Goal: Browse casually

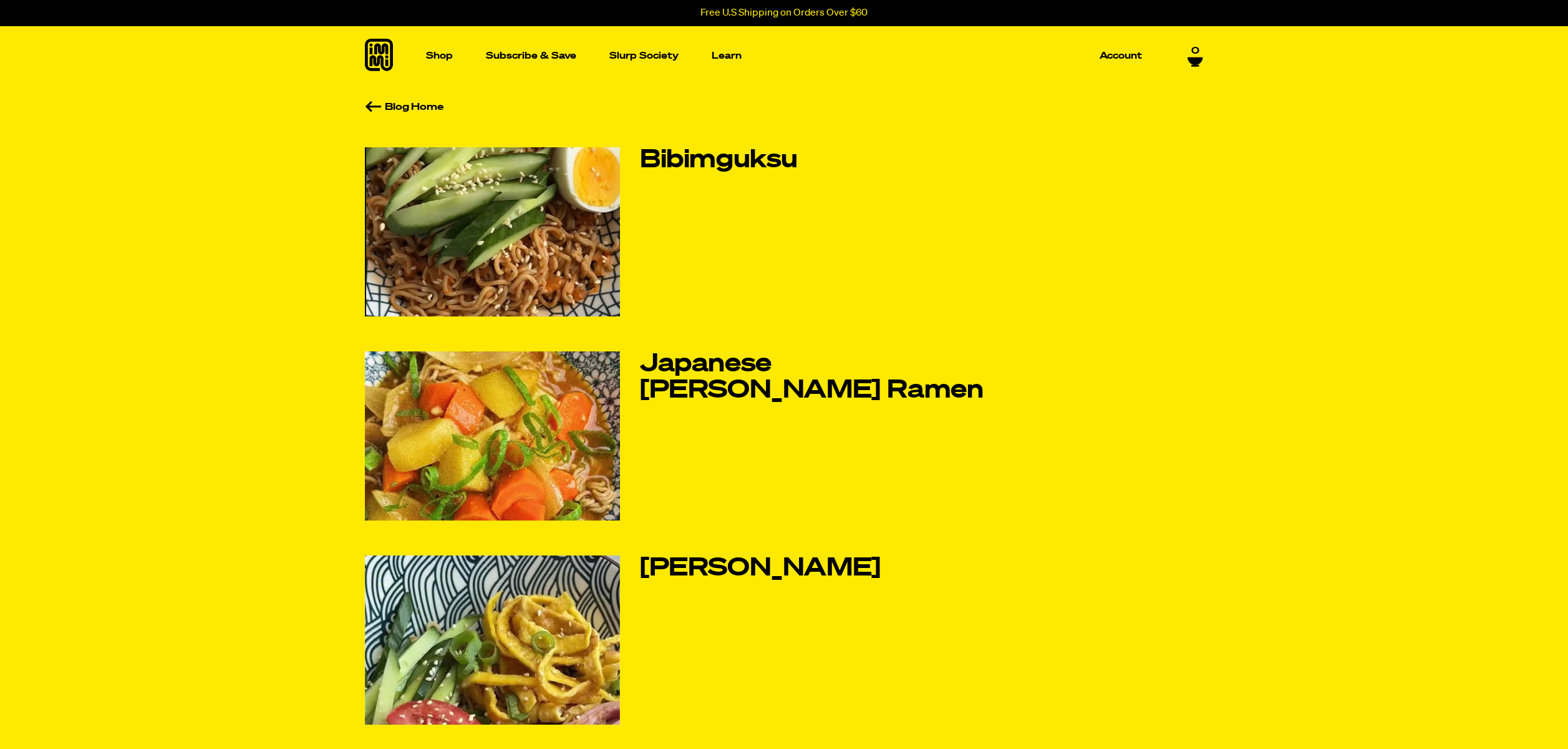
click at [390, 65] on icon at bounding box center [379, 55] width 28 height 32
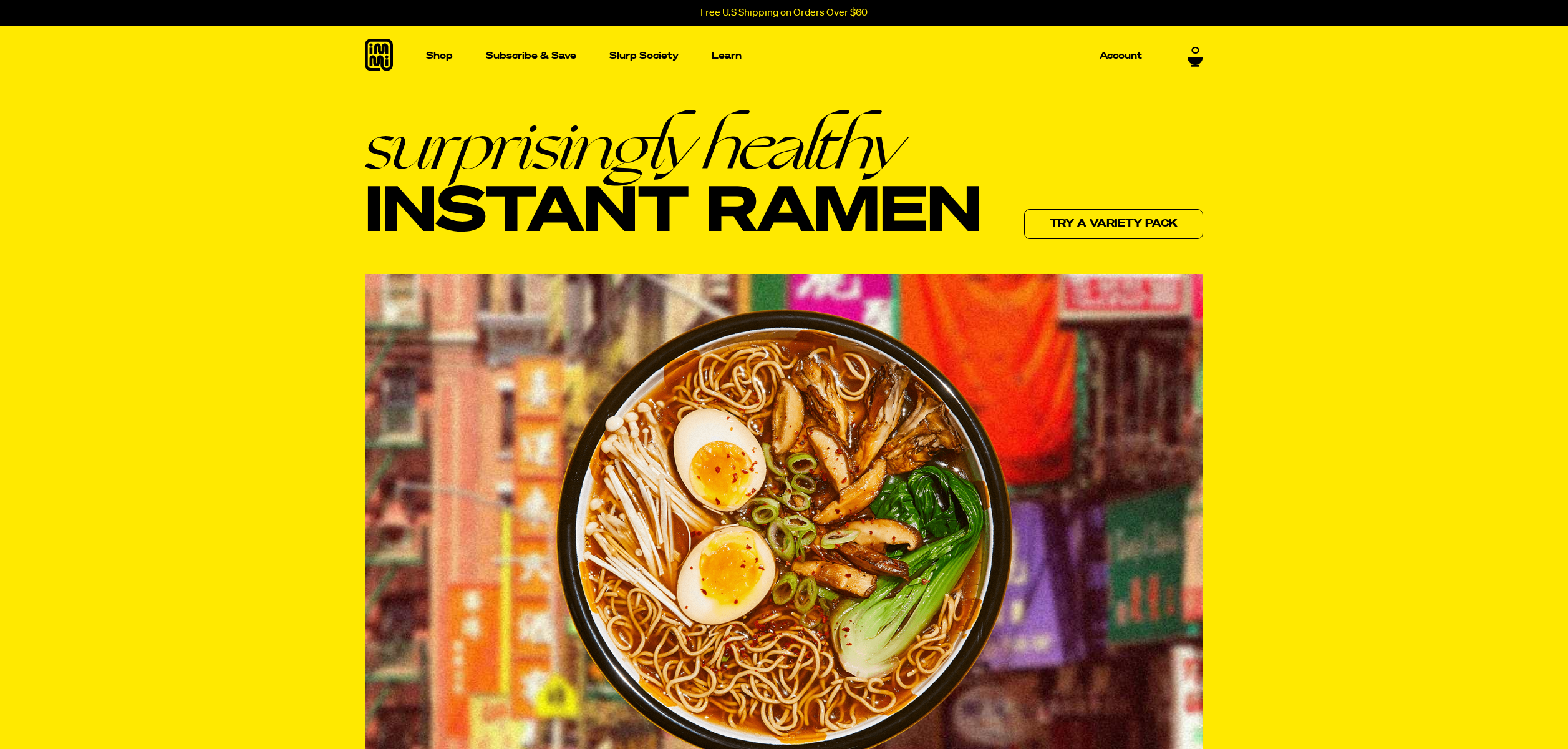
click at [184, 143] on section "surprisingly healthy Instant Ramen Try a variety pack" at bounding box center [784, 455] width 1568 height 739
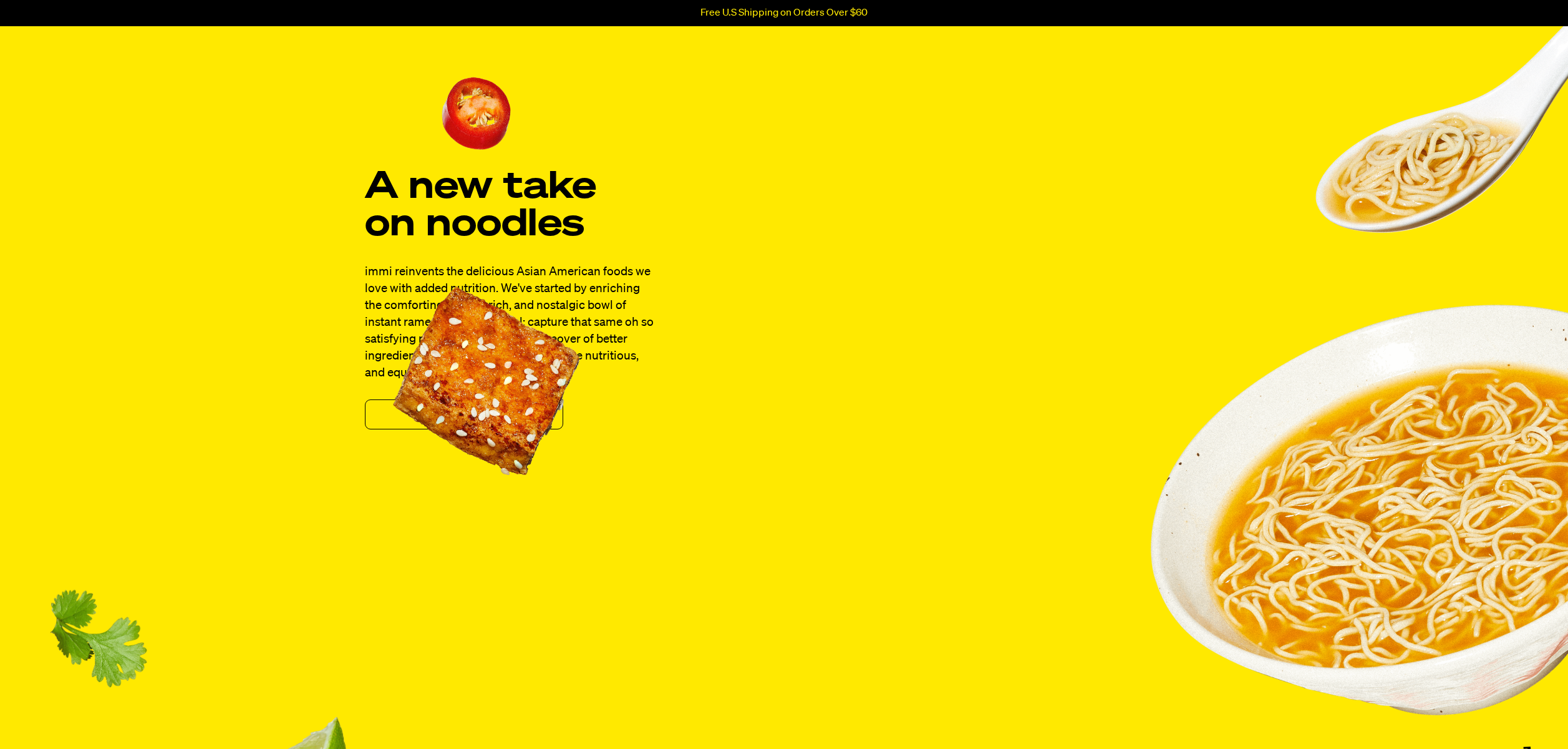
scroll to position [27, 0]
